Goal: Information Seeking & Learning: Learn about a topic

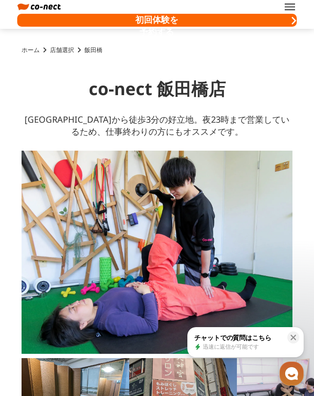
click at [283, 6] on button "menu" at bounding box center [290, 7] width 14 height 14
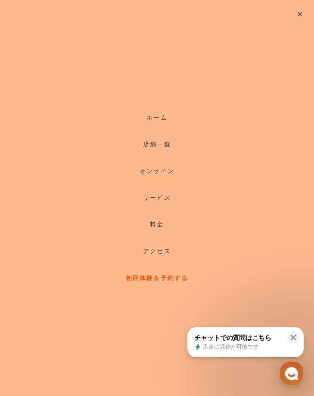
click at [150, 145] on link "店舗一覧" at bounding box center [157, 144] width 314 height 27
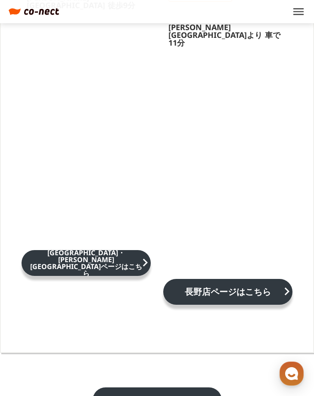
scroll to position [1483, 0]
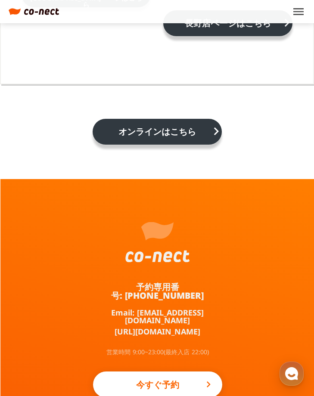
click at [149, 283] on link "予約専用番号: [PHONE_NUMBER]" at bounding box center [157, 291] width 129 height 17
click at [164, 222] on div at bounding box center [157, 242] width 65 height 40
click at [46, 8] on link at bounding box center [34, 11] width 50 height 7
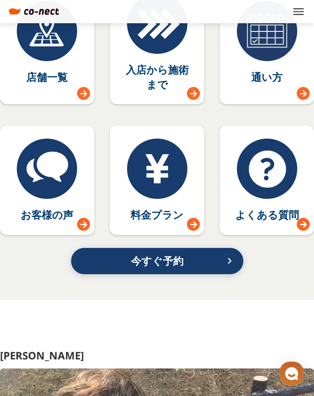
scroll to position [4769, 0]
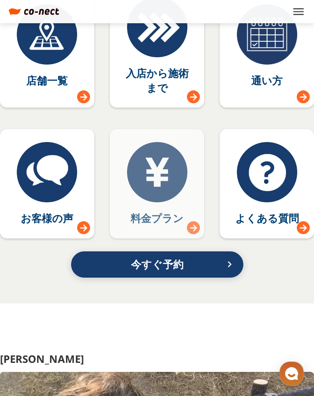
click at [178, 188] on div at bounding box center [157, 172] width 60 height 60
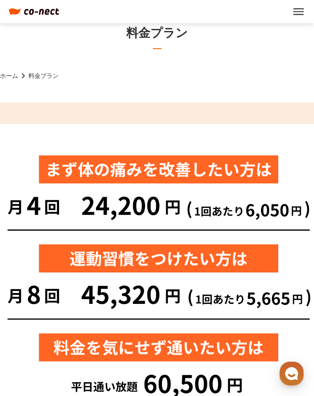
click at [145, 206] on img at bounding box center [157, 403] width 314 height 558
click at [30, 147] on img at bounding box center [157, 403] width 314 height 558
drag, startPoint x: 30, startPoint y: 147, endPoint x: 197, endPoint y: 188, distance: 171.9
click at [197, 189] on img at bounding box center [157, 403] width 314 height 558
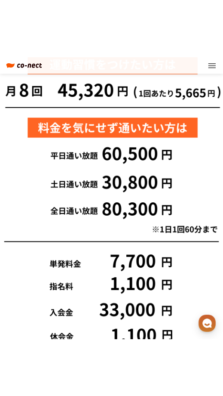
scroll to position [254, 0]
